Goal: Task Accomplishment & Management: Complete application form

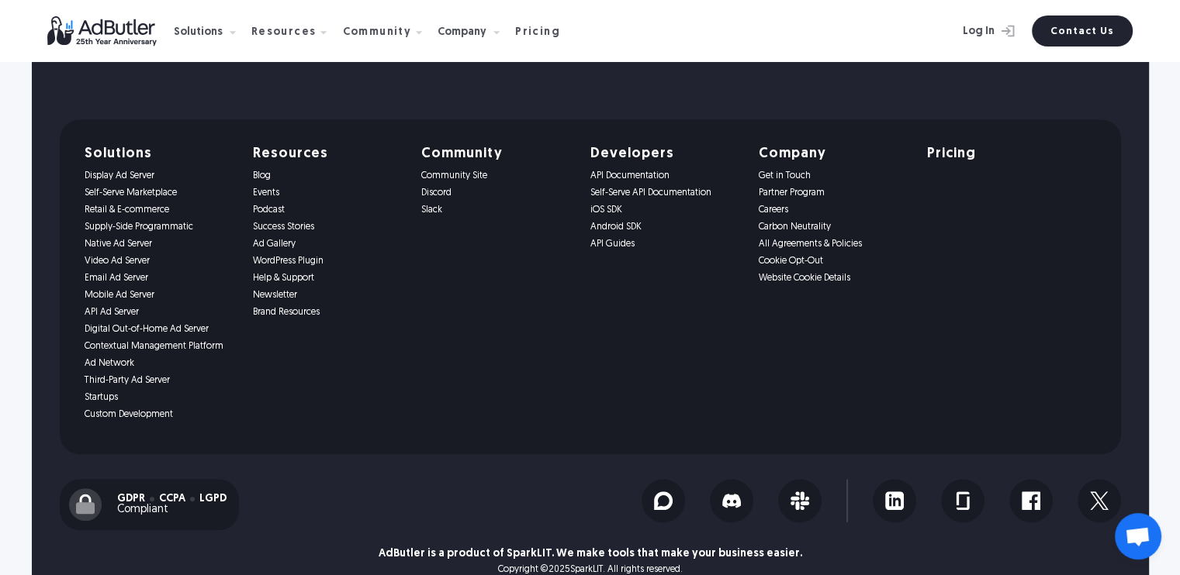
scroll to position [1402, 0]
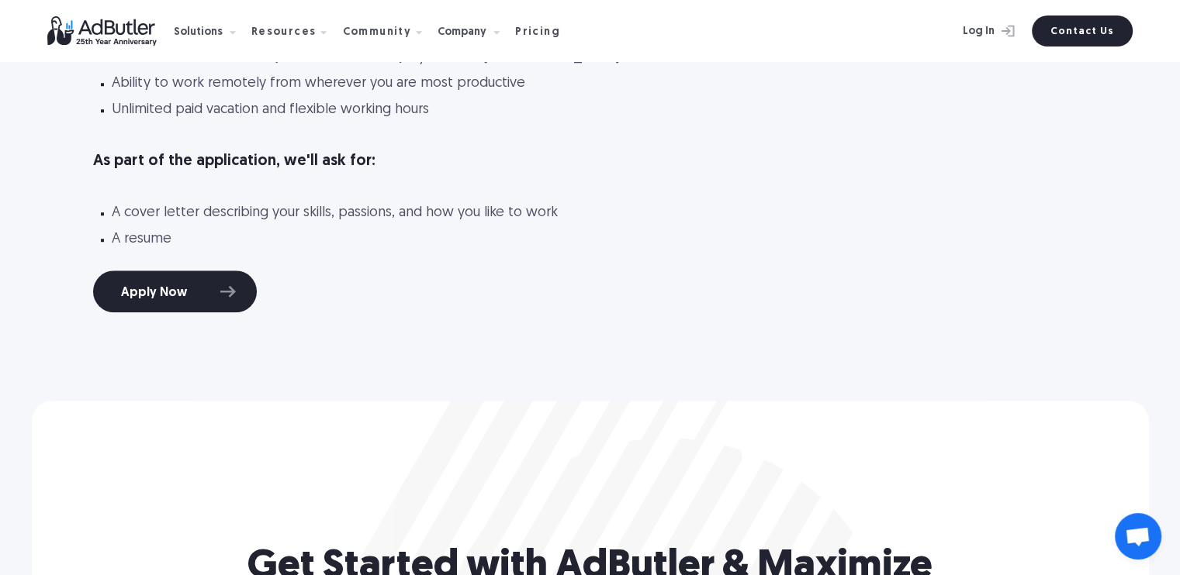
scroll to position [1228, 0]
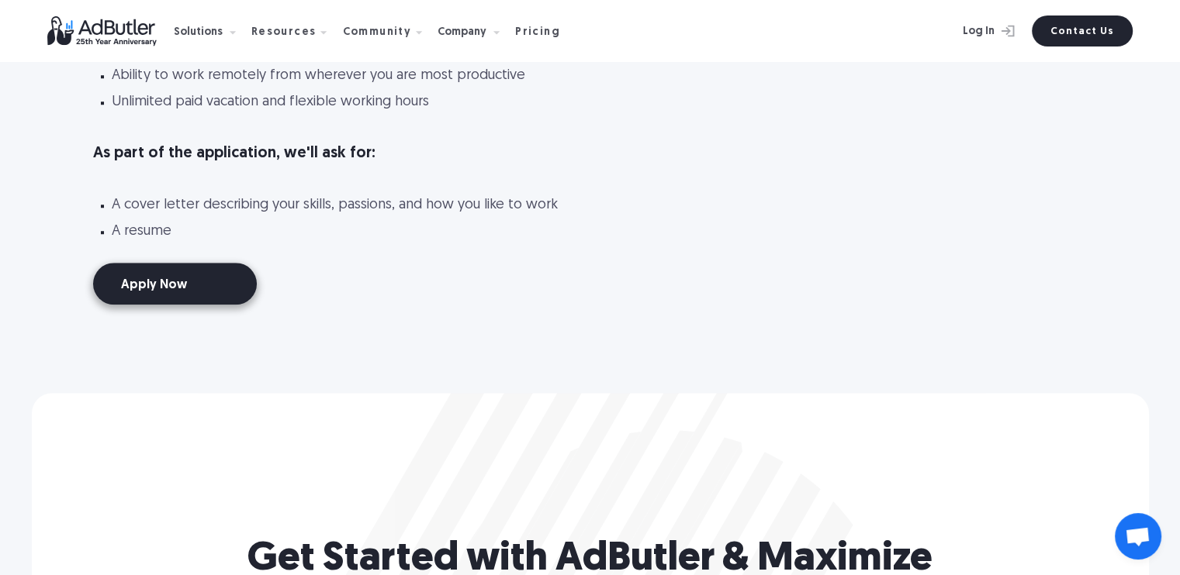
drag, startPoint x: 0, startPoint y: 0, endPoint x: 147, endPoint y: 279, distance: 315.7
click at [147, 279] on link "Apply Now" at bounding box center [175, 284] width 164 height 42
click at [171, 291] on link "Apply Now" at bounding box center [175, 284] width 164 height 42
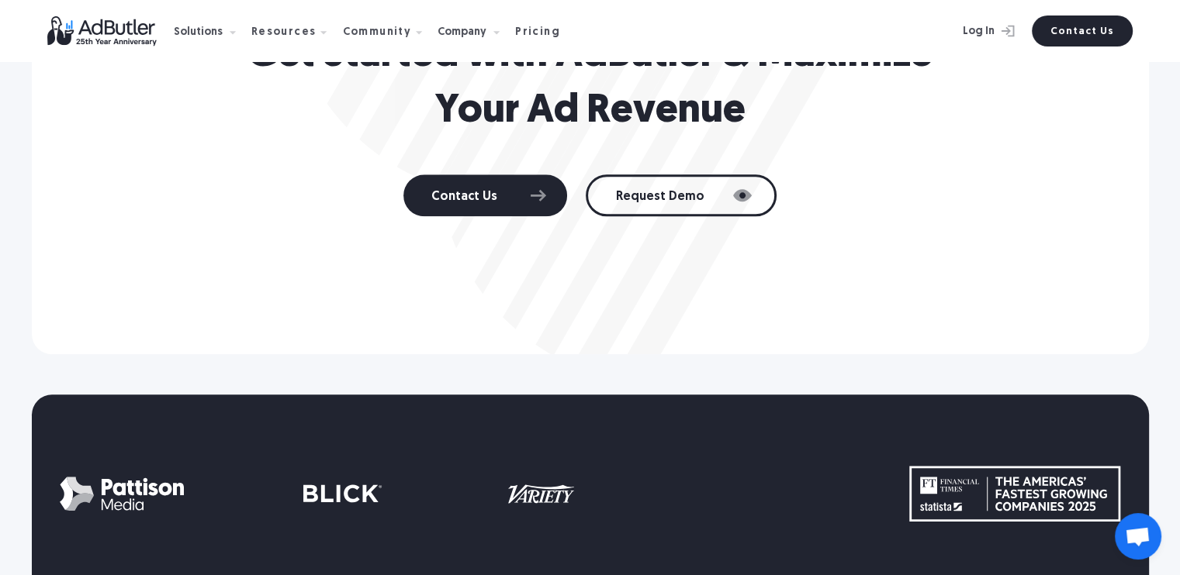
scroll to position [1864, 0]
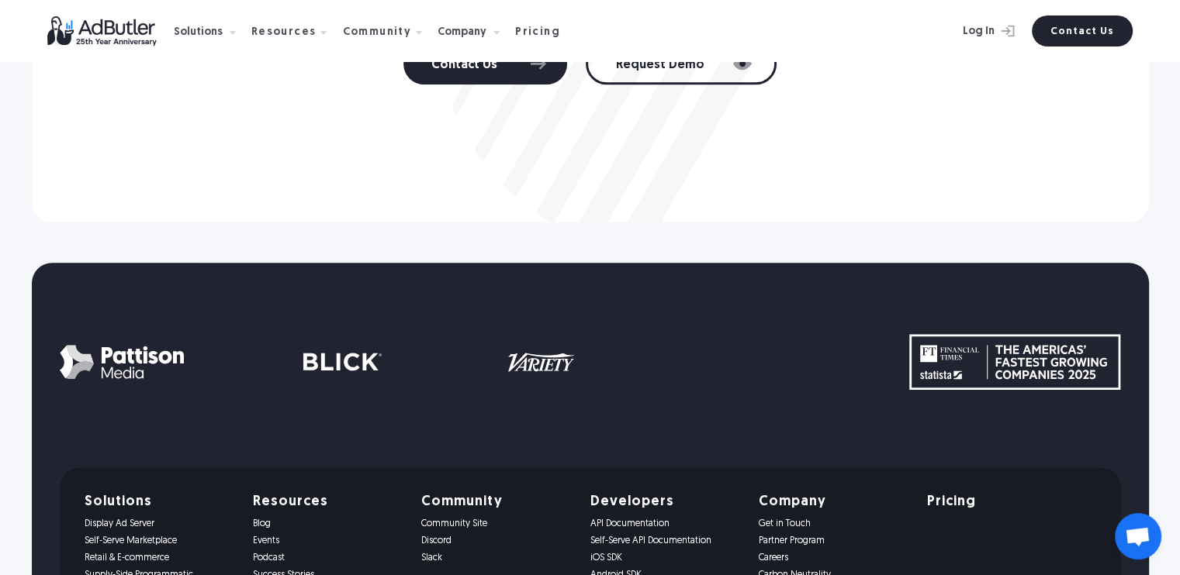
click at [96, 34] on img at bounding box center [110, 31] width 126 height 30
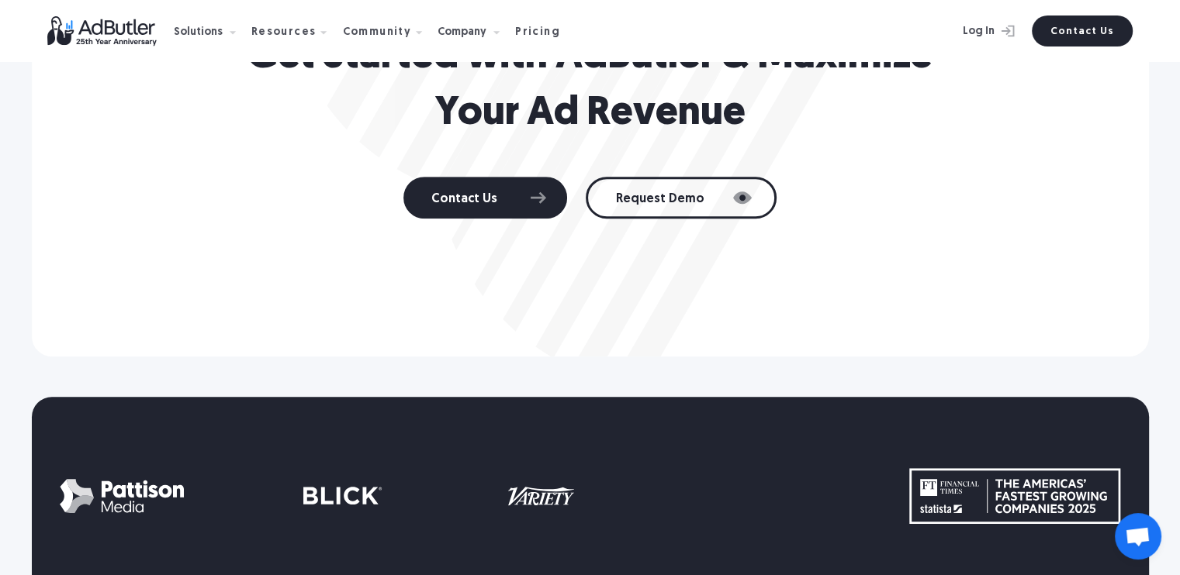
scroll to position [1402, 0]
